Goal: Information Seeking & Learning: Learn about a topic

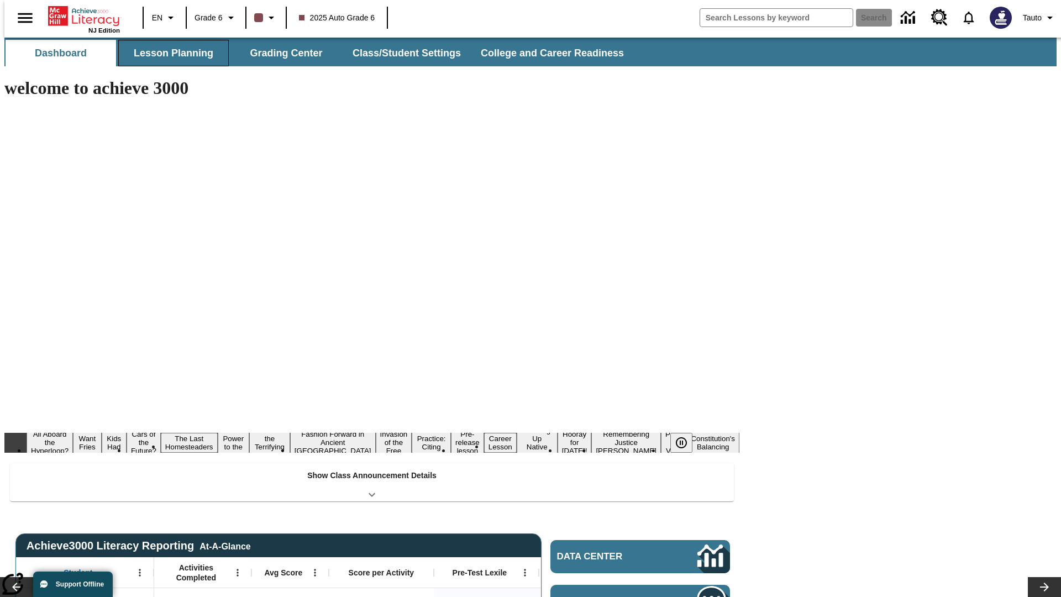
click at [169, 53] on button "Lesson Planning" at bounding box center [173, 53] width 110 height 27
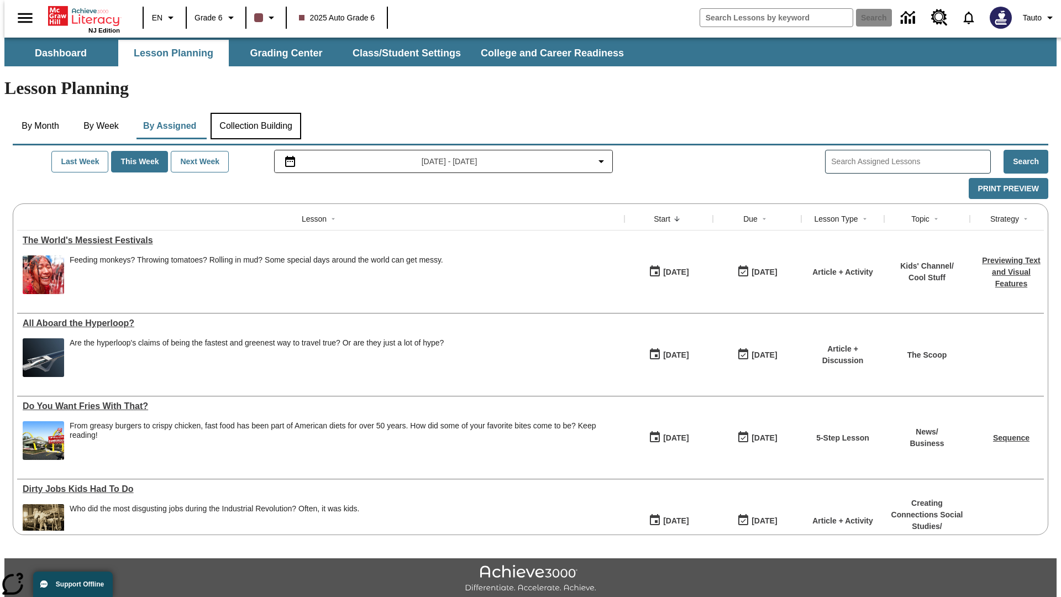
click at [255, 113] on button "Collection Building" at bounding box center [256, 126] width 91 height 27
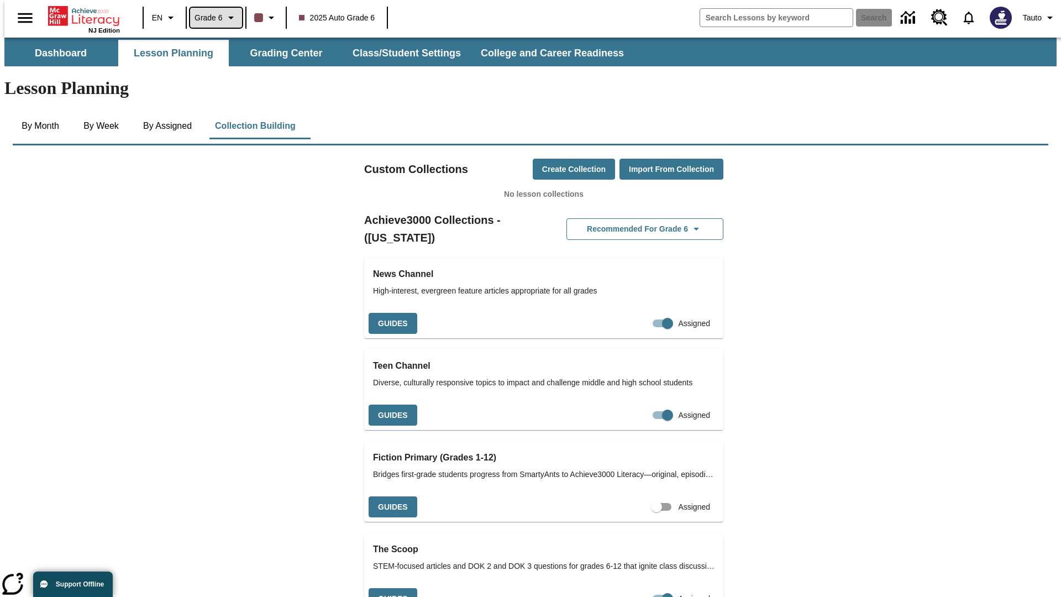
click at [212, 18] on span "Grade 6" at bounding box center [208, 18] width 28 height 12
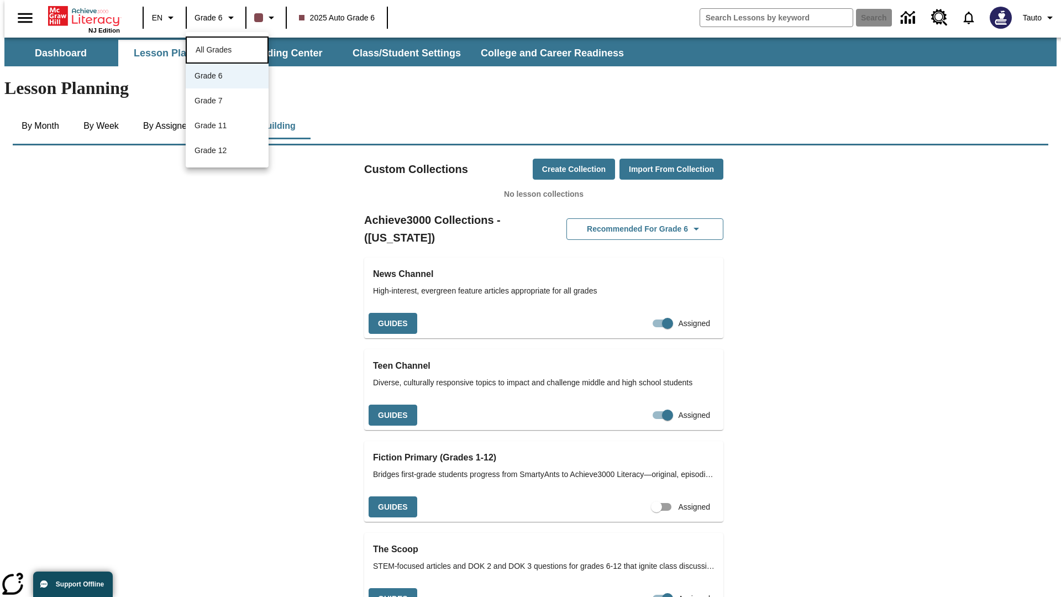
click at [227, 49] on span "All Grades" at bounding box center [214, 49] width 36 height 9
